Goal: Find specific page/section: Find specific page/section

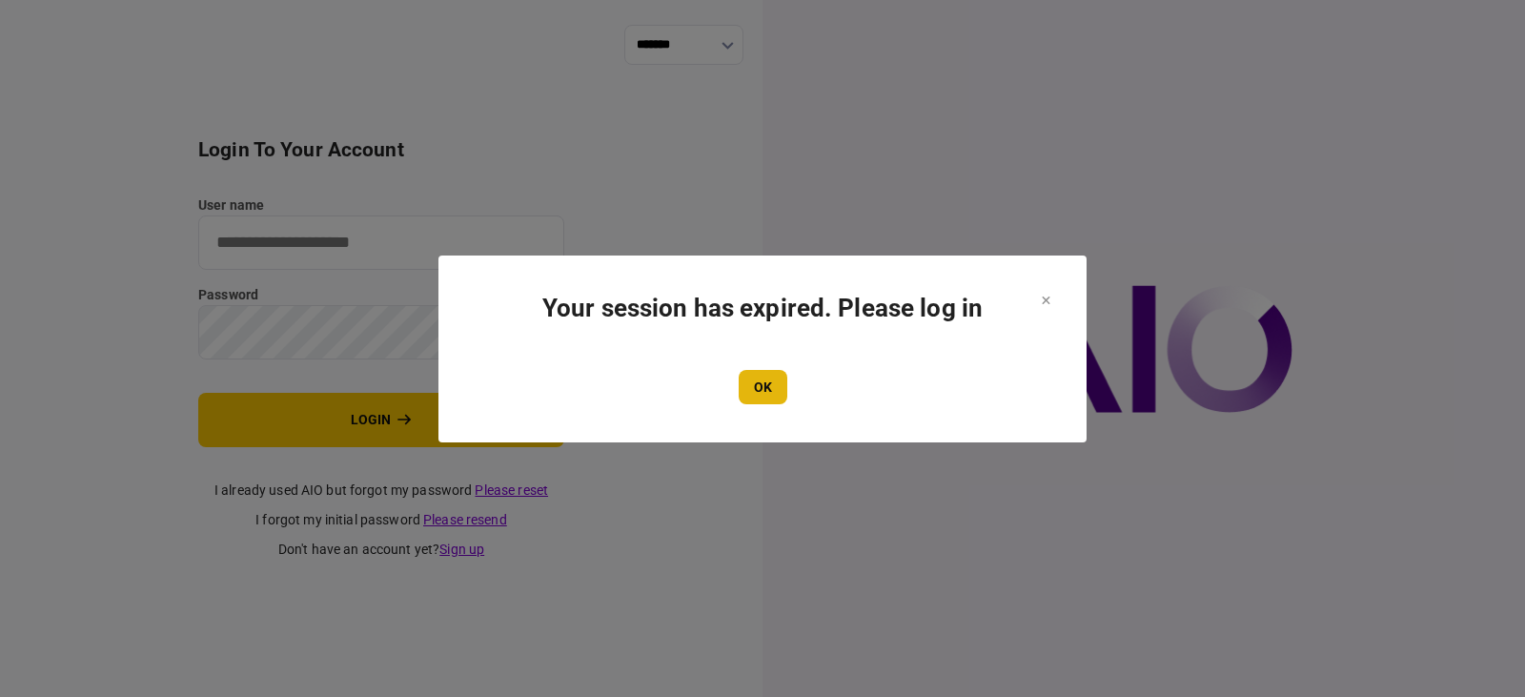
type input "**********"
click at [757, 381] on button "OK" at bounding box center [763, 387] width 49 height 34
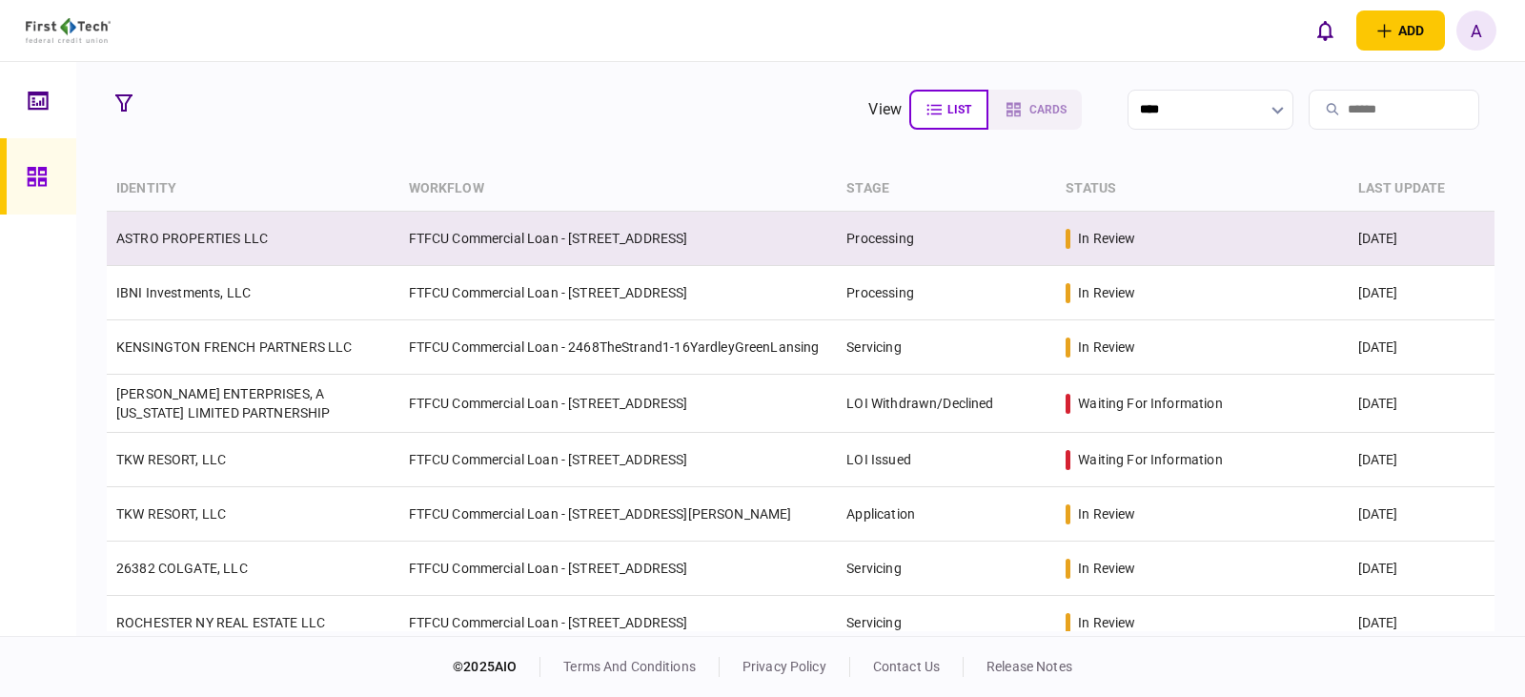
click at [164, 223] on td "ASTRO PROPERTIES LLC" at bounding box center [253, 239] width 293 height 54
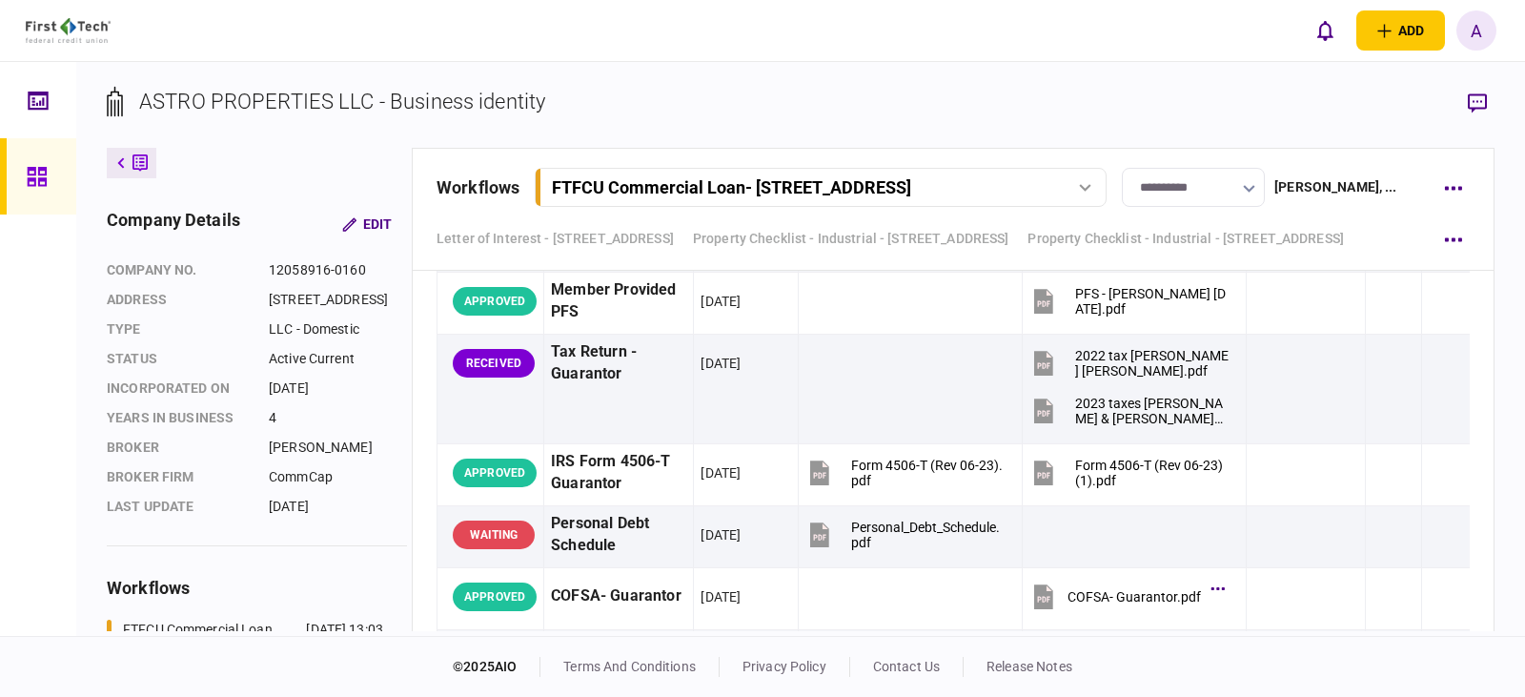
scroll to position [4003, 0]
